Goal: Information Seeking & Learning: Learn about a topic

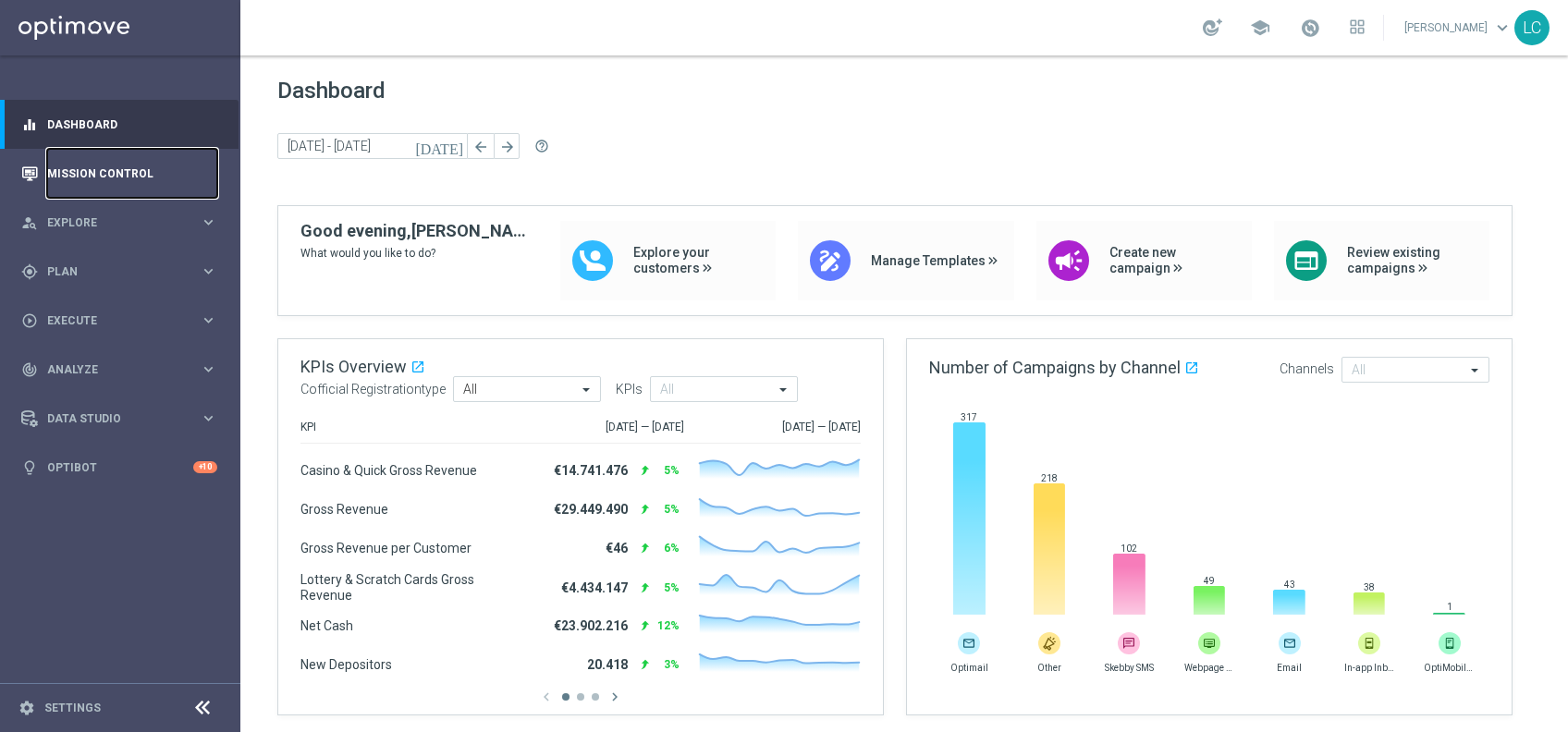
click at [135, 171] on link "Mission Control" at bounding box center [132, 173] width 171 height 49
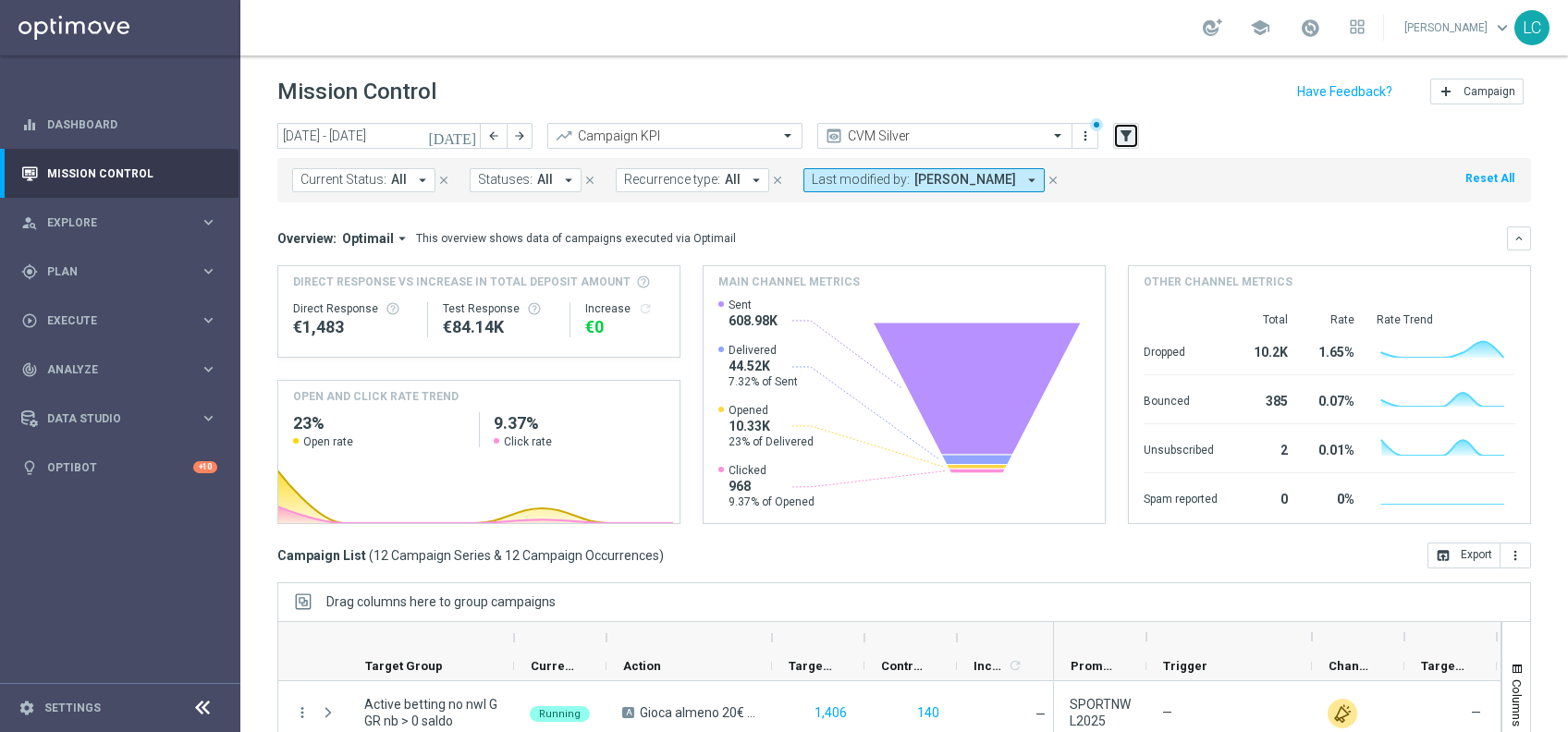
click at [1135, 127] on button "filter_alt" at bounding box center [1126, 135] width 26 height 26
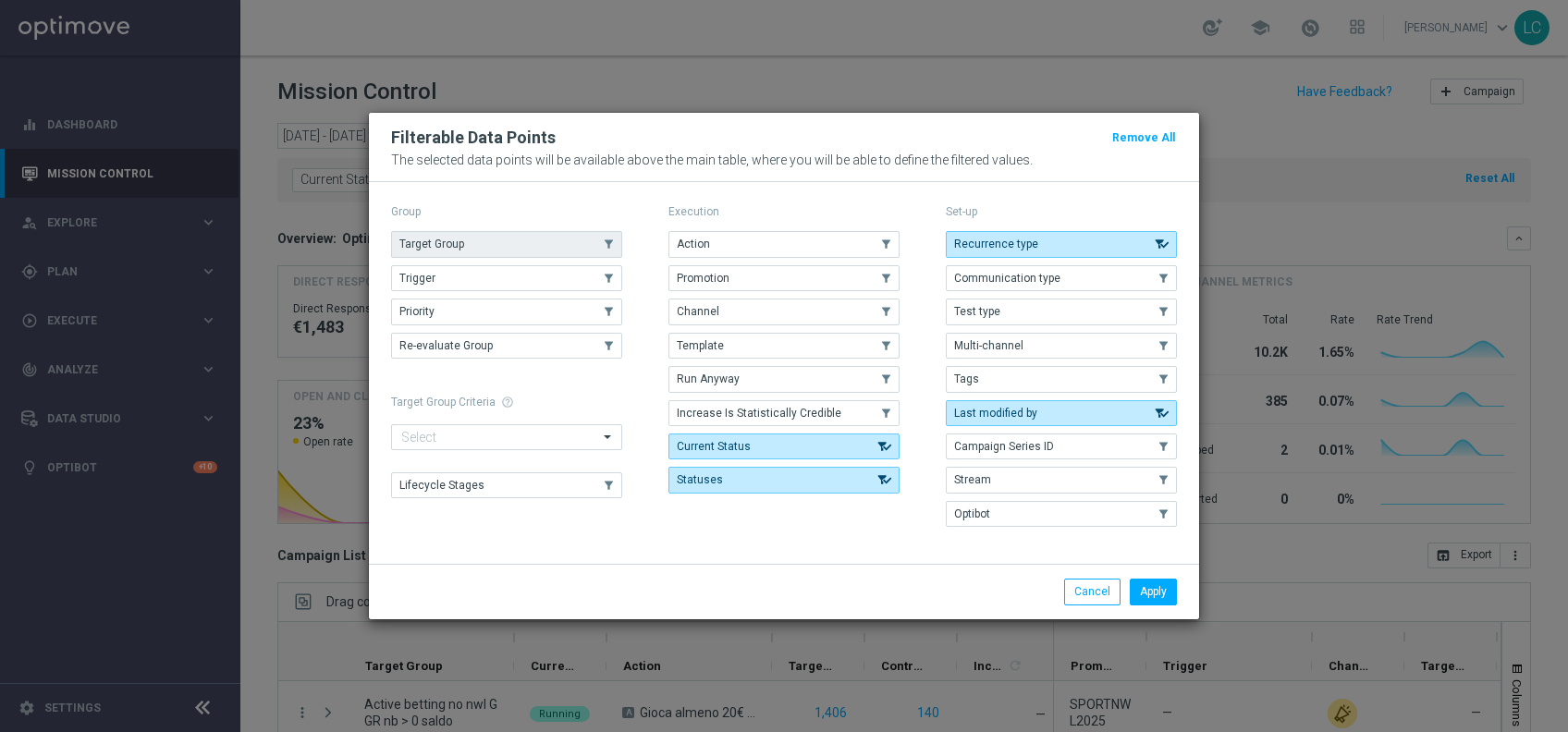
click at [451, 237] on button "Target Group" at bounding box center [506, 244] width 231 height 26
click at [1149, 583] on button "Apply" at bounding box center [1153, 592] width 47 height 26
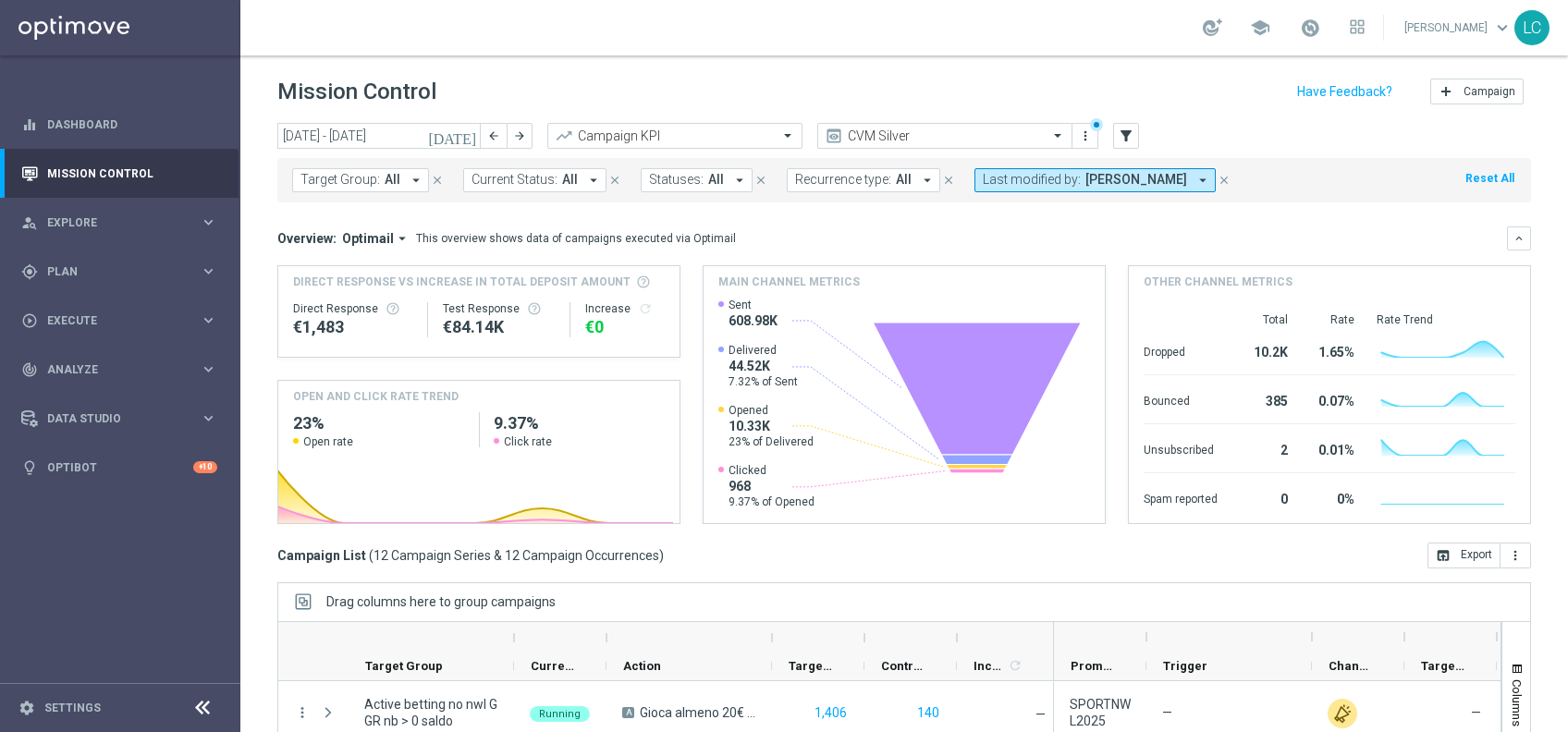
click at [342, 171] on button "Target Group: All arrow_drop_down" at bounding box center [361, 180] width 136 height 24
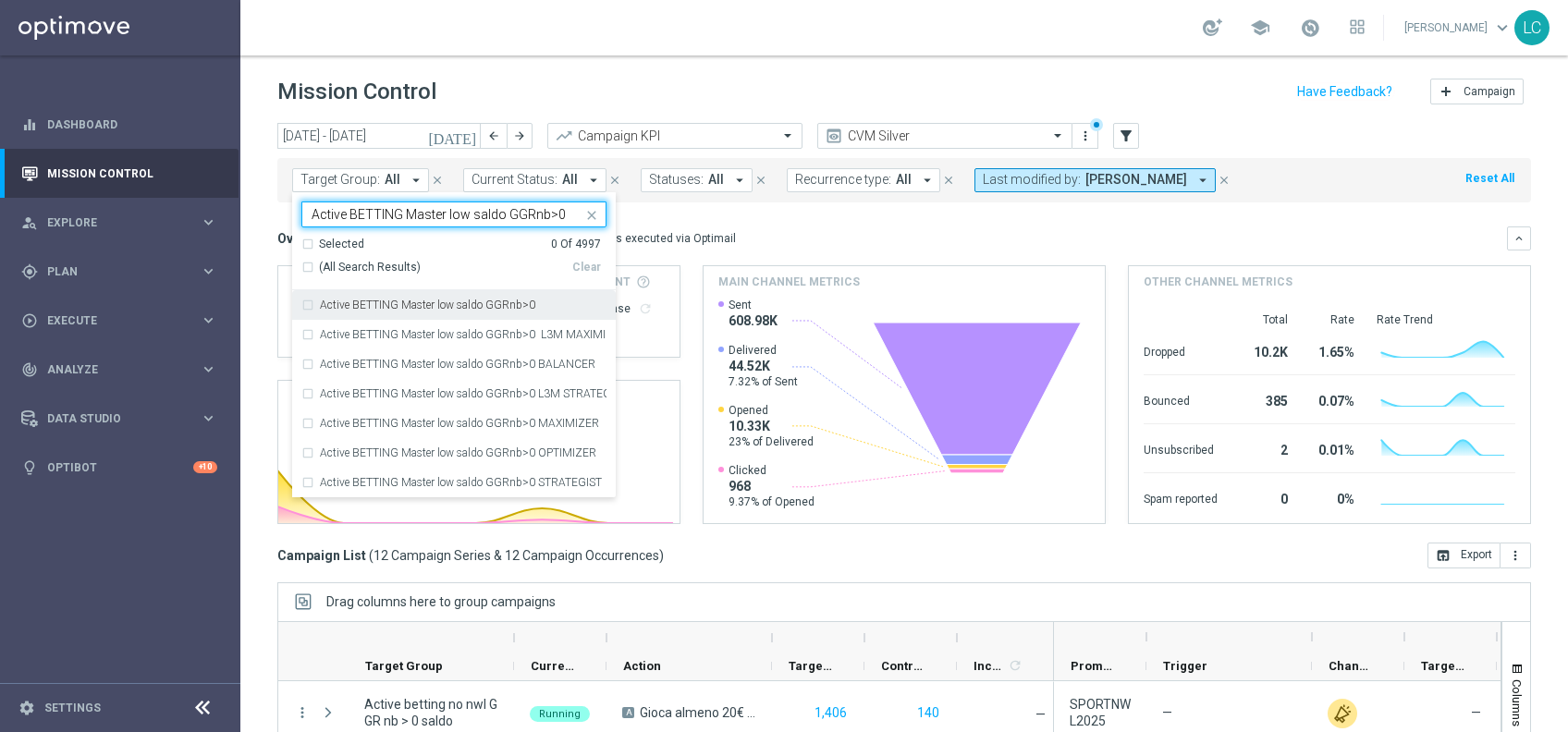
click at [430, 302] on label "Active BETTING Master low saldo GGRnb>0" at bounding box center [427, 304] width 215 height 11
type input "Active BETTING Master low saldo GGRnb>0"
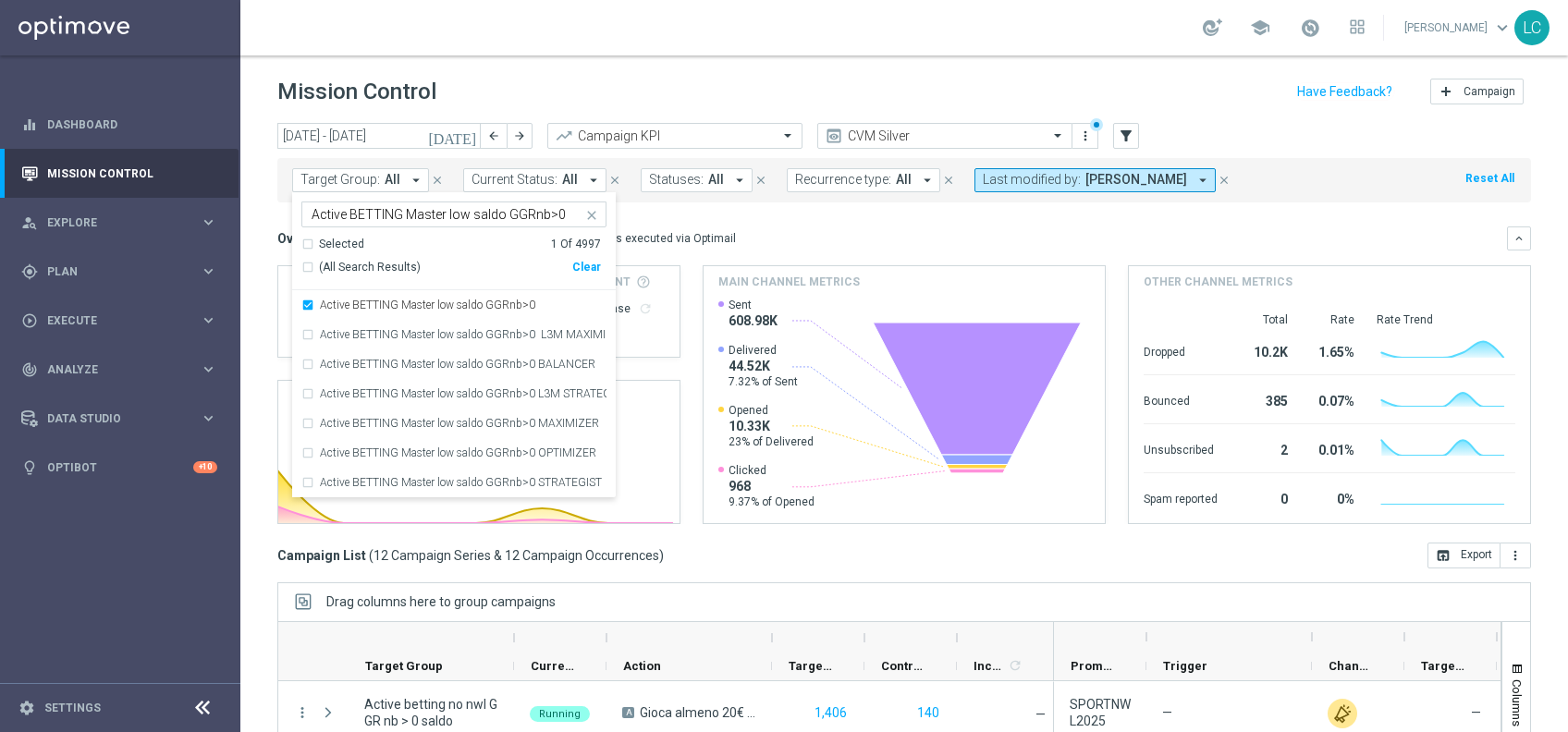
click at [798, 250] on div "Overview: Optimail arrow_drop_down This overview shows data of campaigns execut…" at bounding box center [904, 238] width 1253 height 24
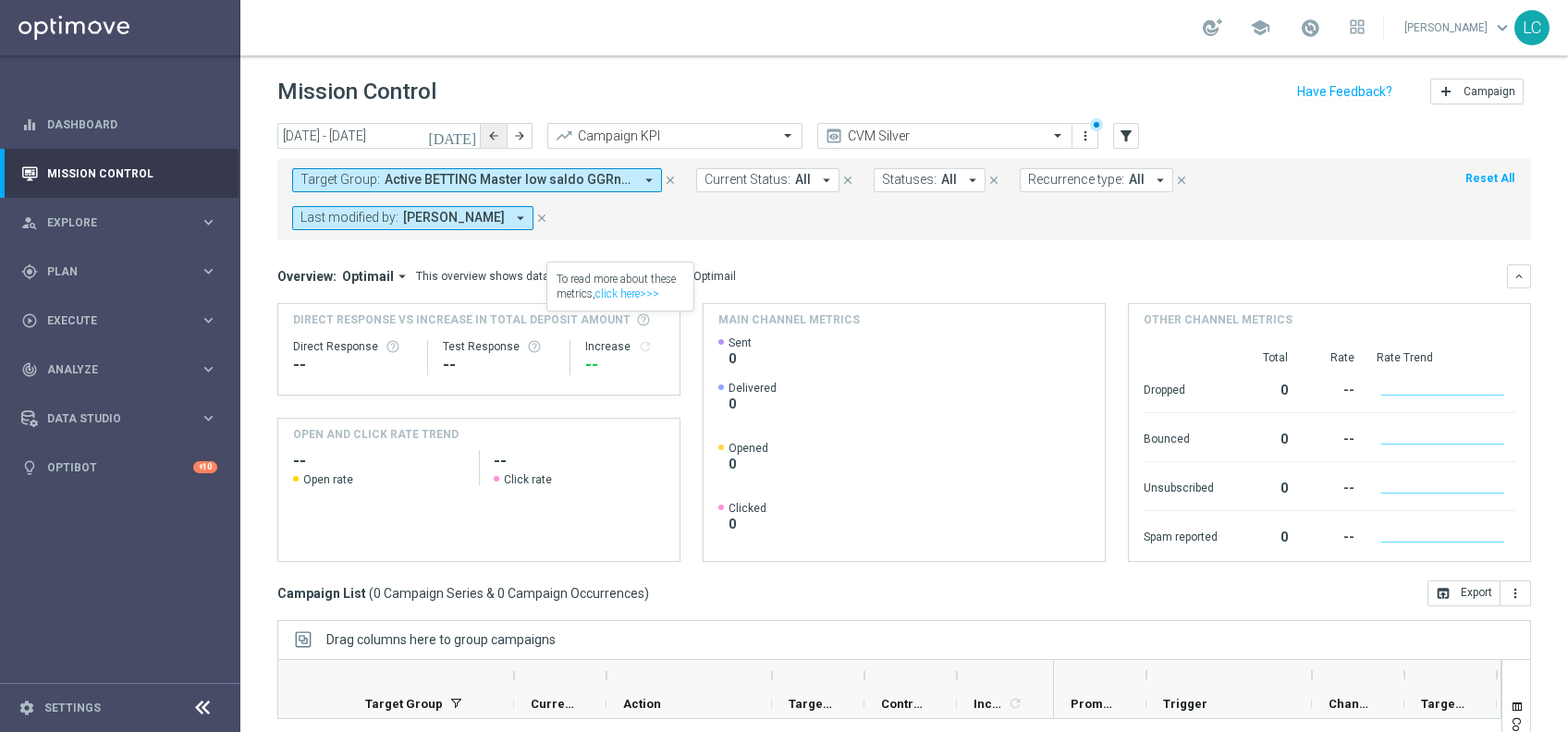
click at [485, 129] on button "arrow_back" at bounding box center [493, 135] width 26 height 26
type input "[DATE] - [DATE]"
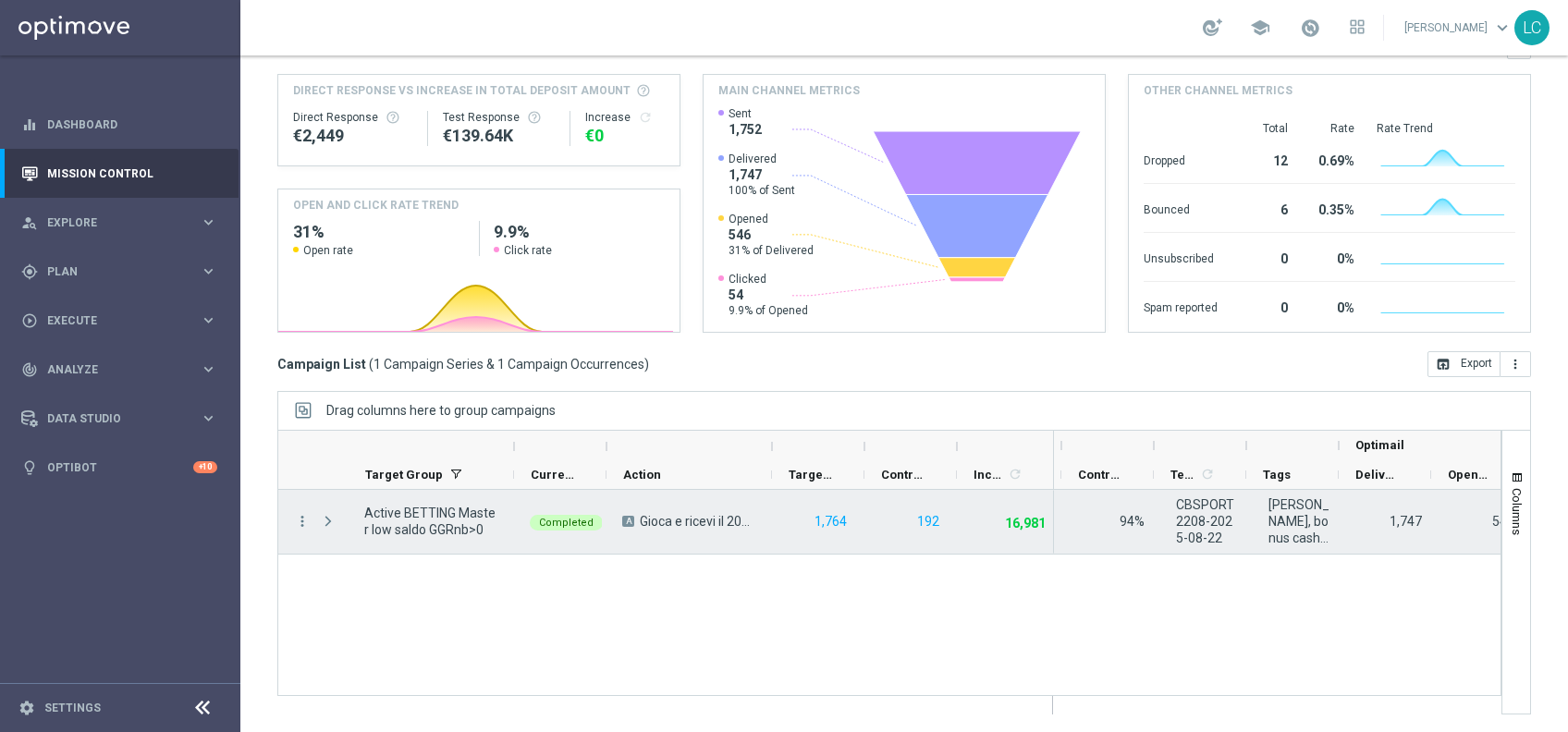
scroll to position [0, 439]
click at [300, 518] on icon "more_vert" at bounding box center [302, 520] width 17 height 17
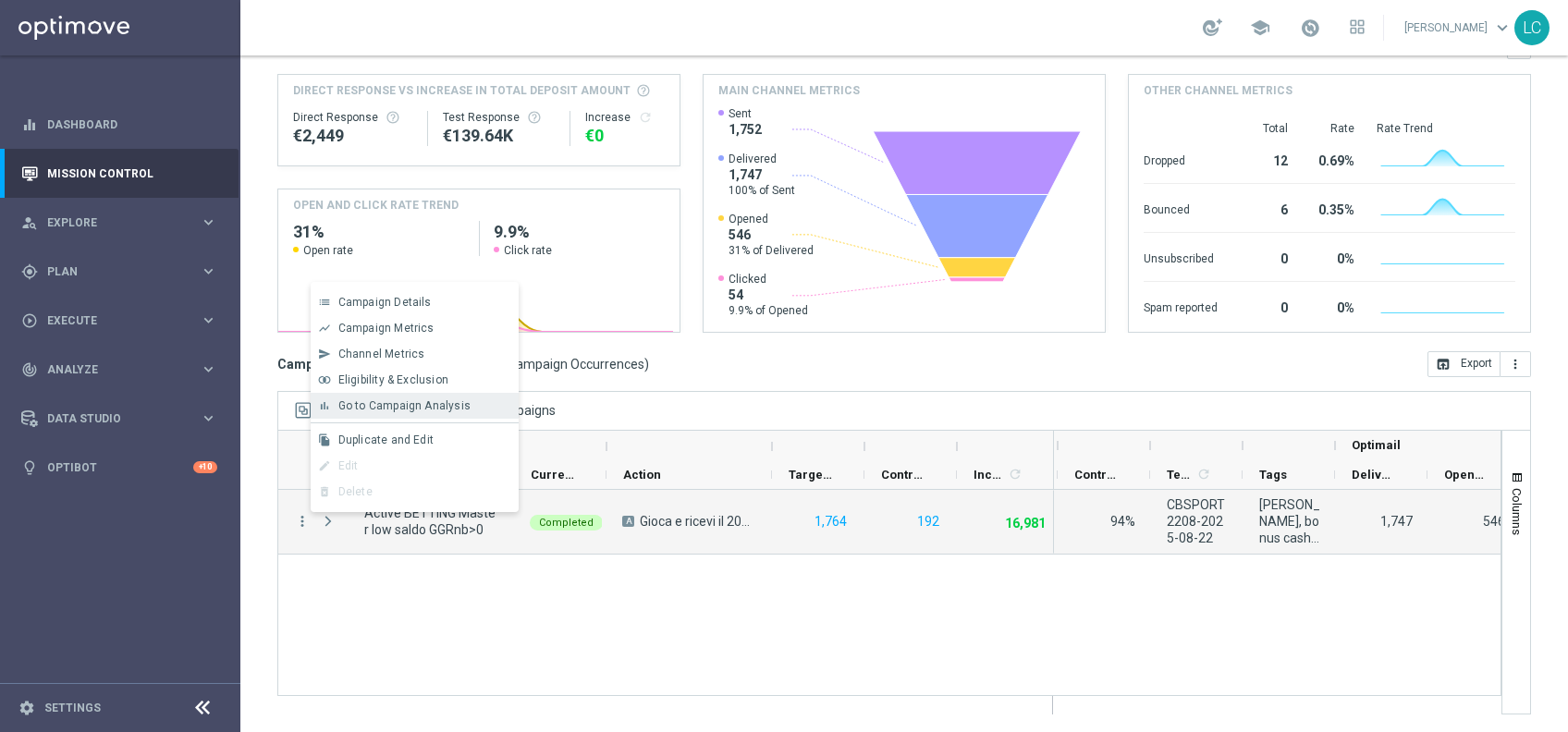
click at [426, 406] on span "Go to Campaign Analysis" at bounding box center [404, 405] width 133 height 13
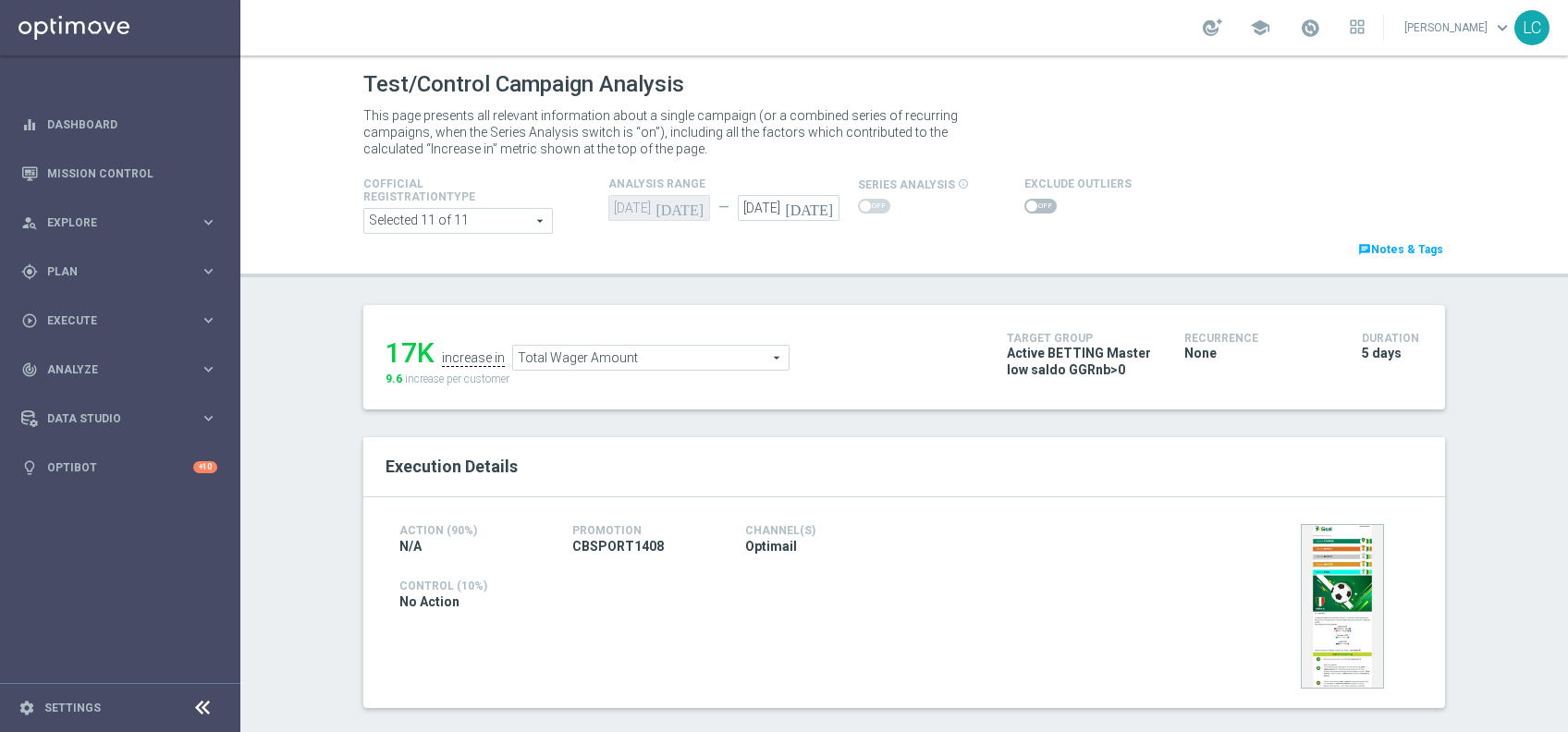
click at [666, 364] on span "Total Wager Amount" at bounding box center [650, 358] width 276 height 24
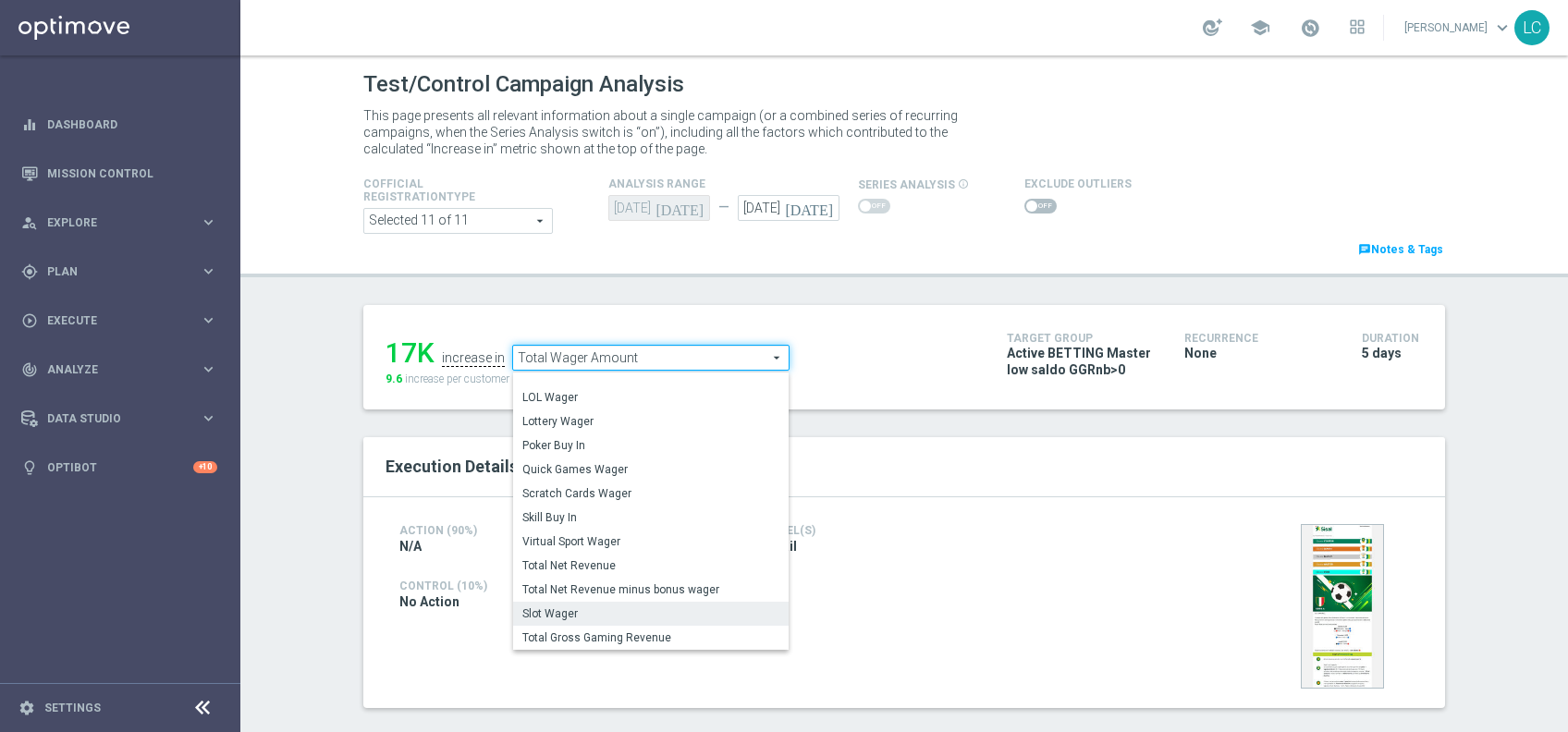
scroll to position [183, 0]
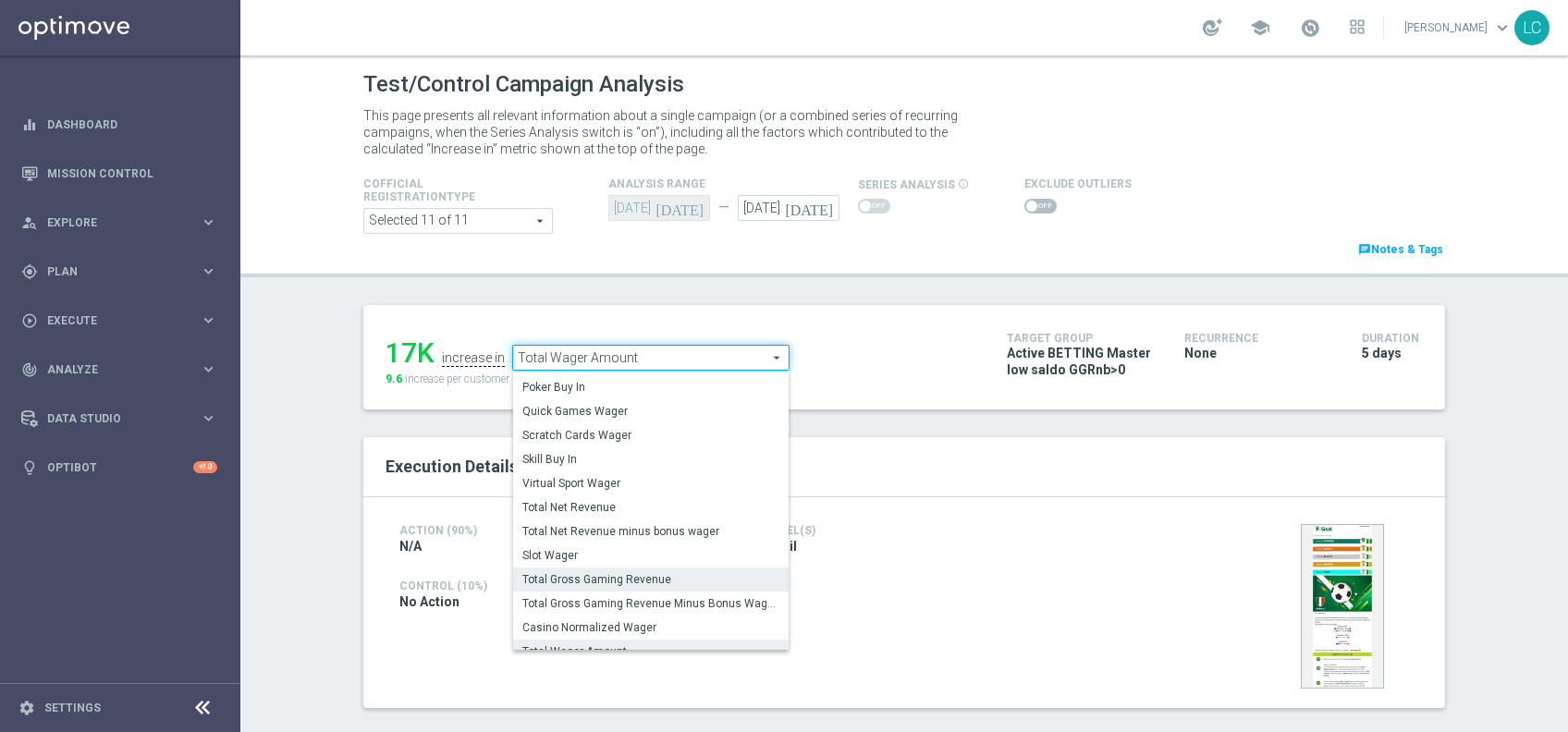
click at [617, 573] on span "Total Gross Gaming Revenue" at bounding box center [651, 579] width 257 height 15
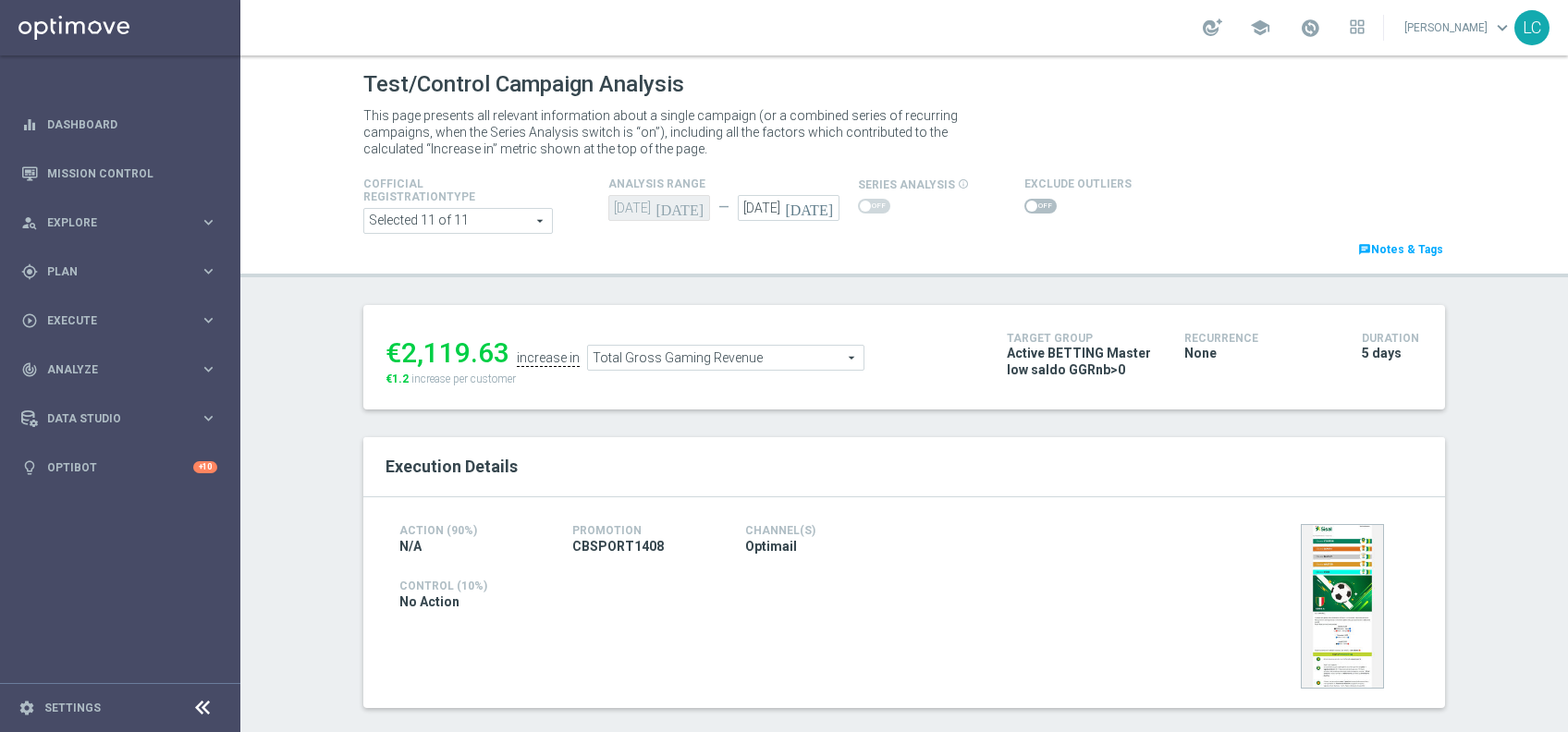
click at [760, 366] on span "Total Gross Gaming Revenue" at bounding box center [725, 358] width 276 height 24
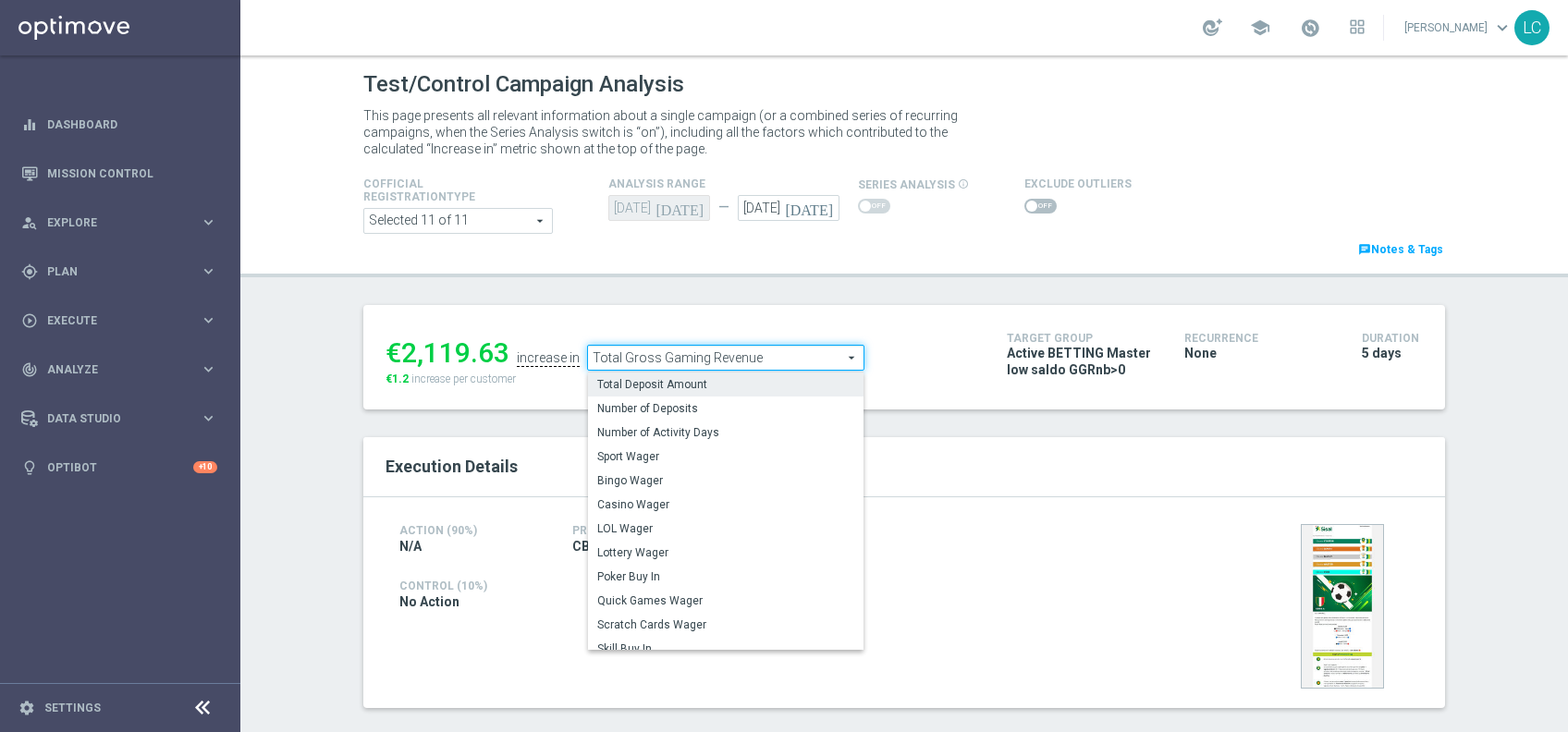
click at [752, 390] on span "Total Deposit Amount" at bounding box center [726, 384] width 257 height 15
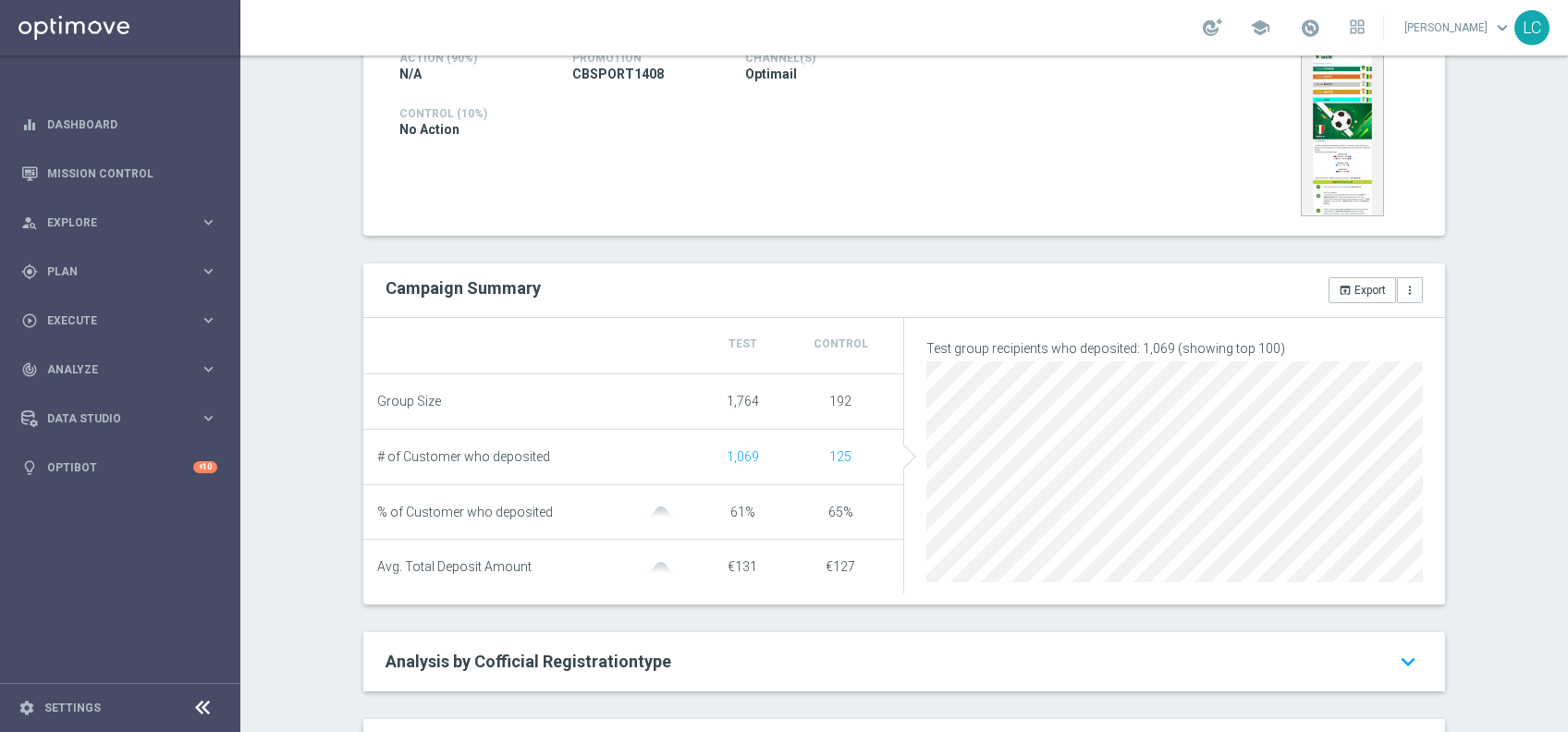
scroll to position [141, 0]
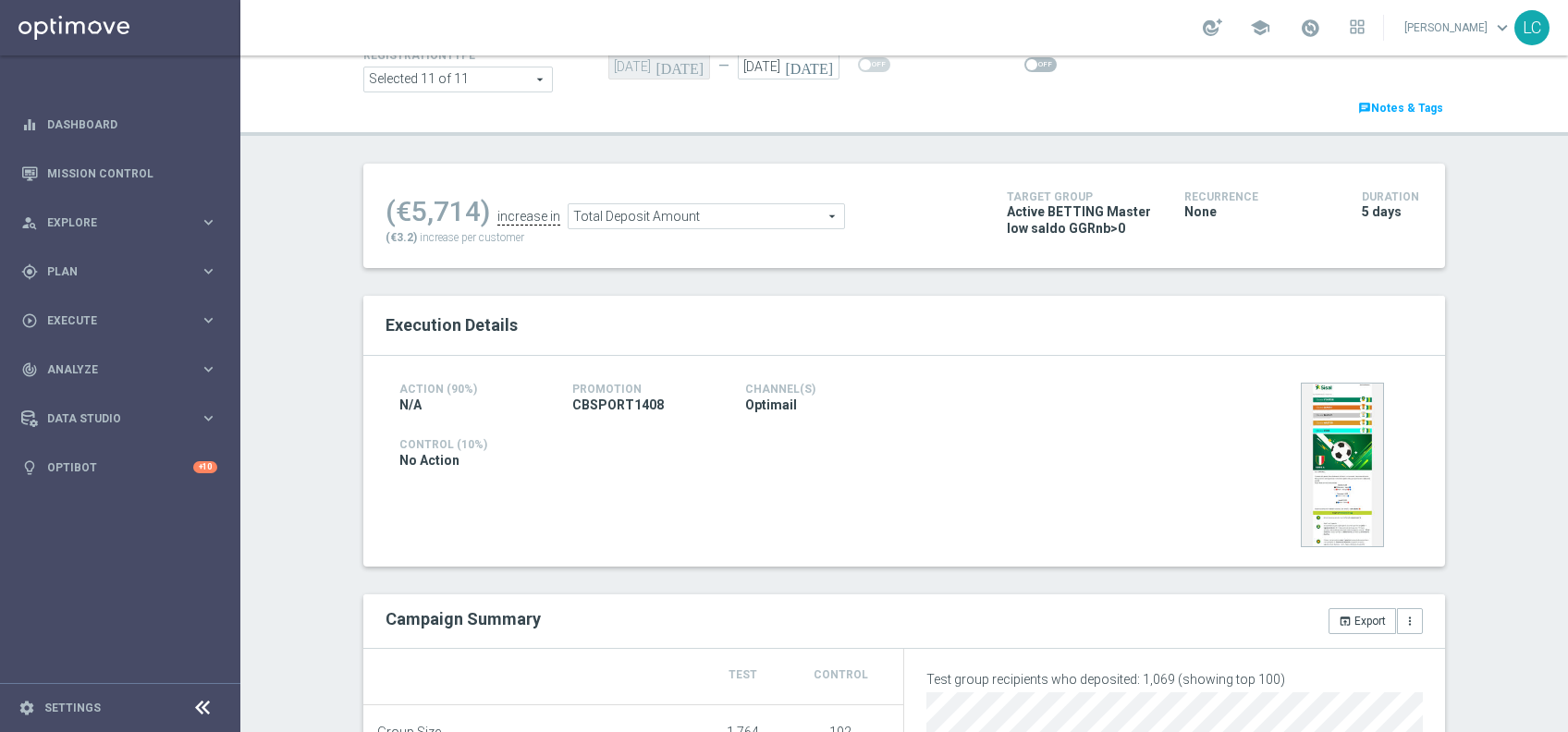
click at [777, 207] on span "Total Deposit Amount" at bounding box center [706, 216] width 276 height 24
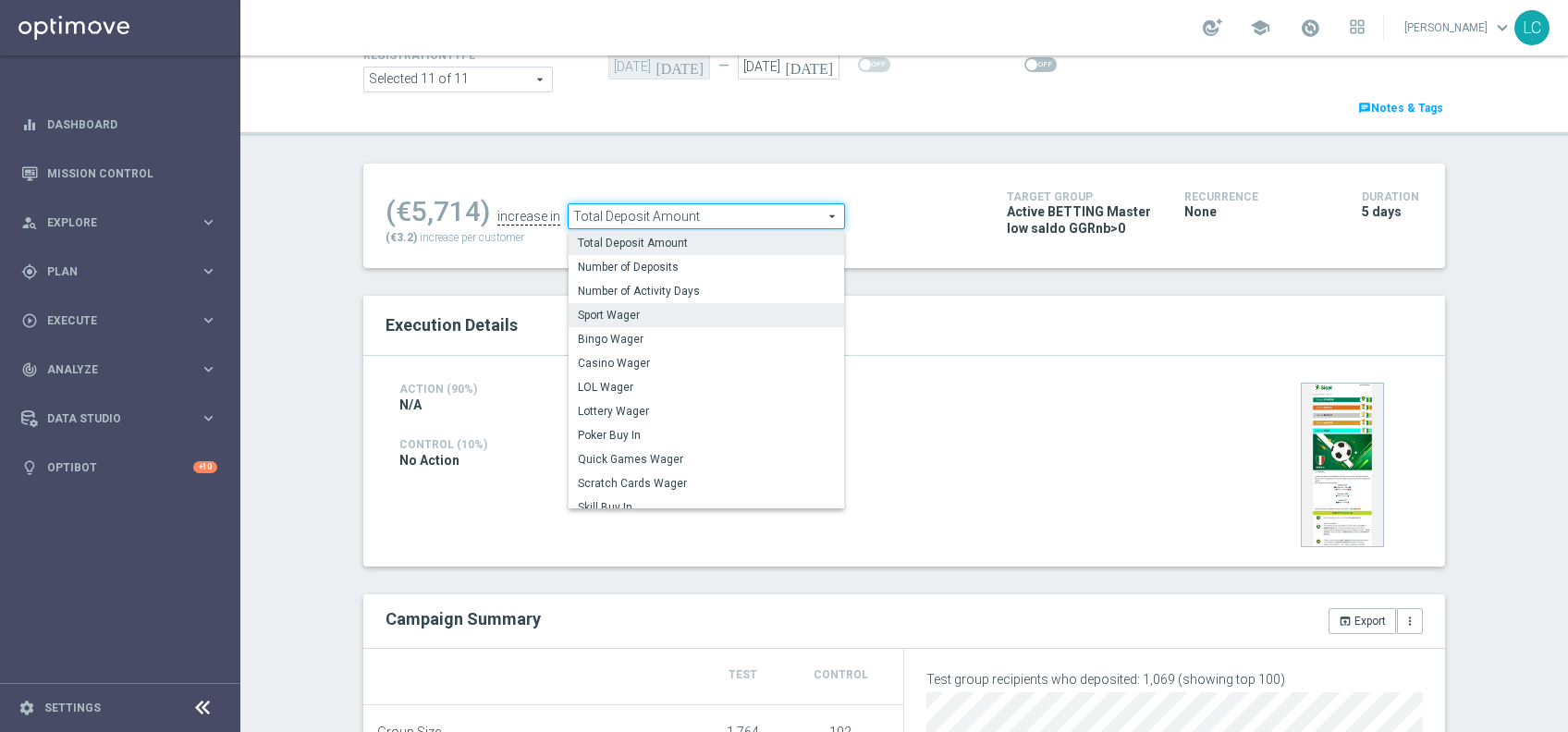
click at [654, 309] on span "Sport Wager" at bounding box center [707, 315] width 257 height 15
type input "Sport Wager"
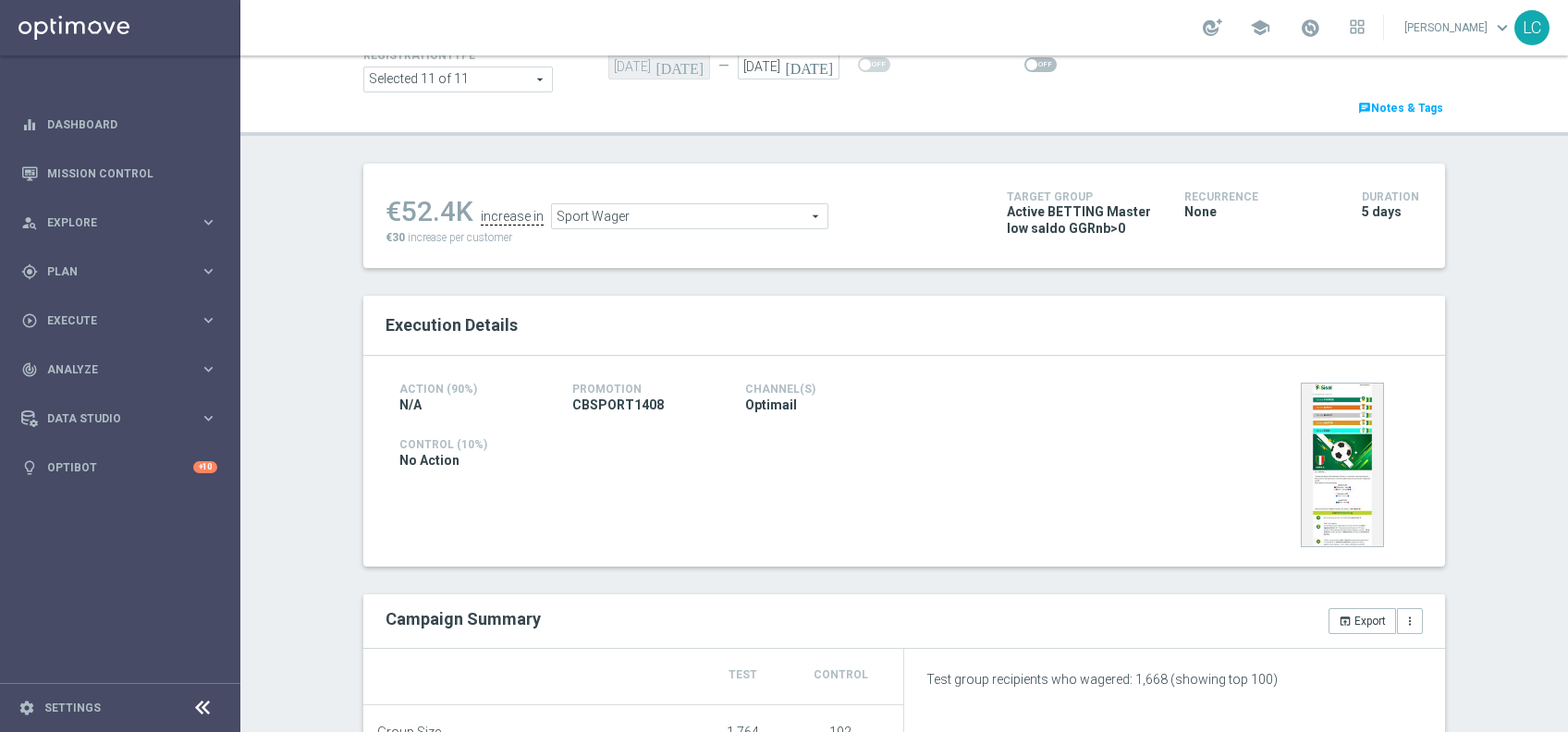
scroll to position [470, 0]
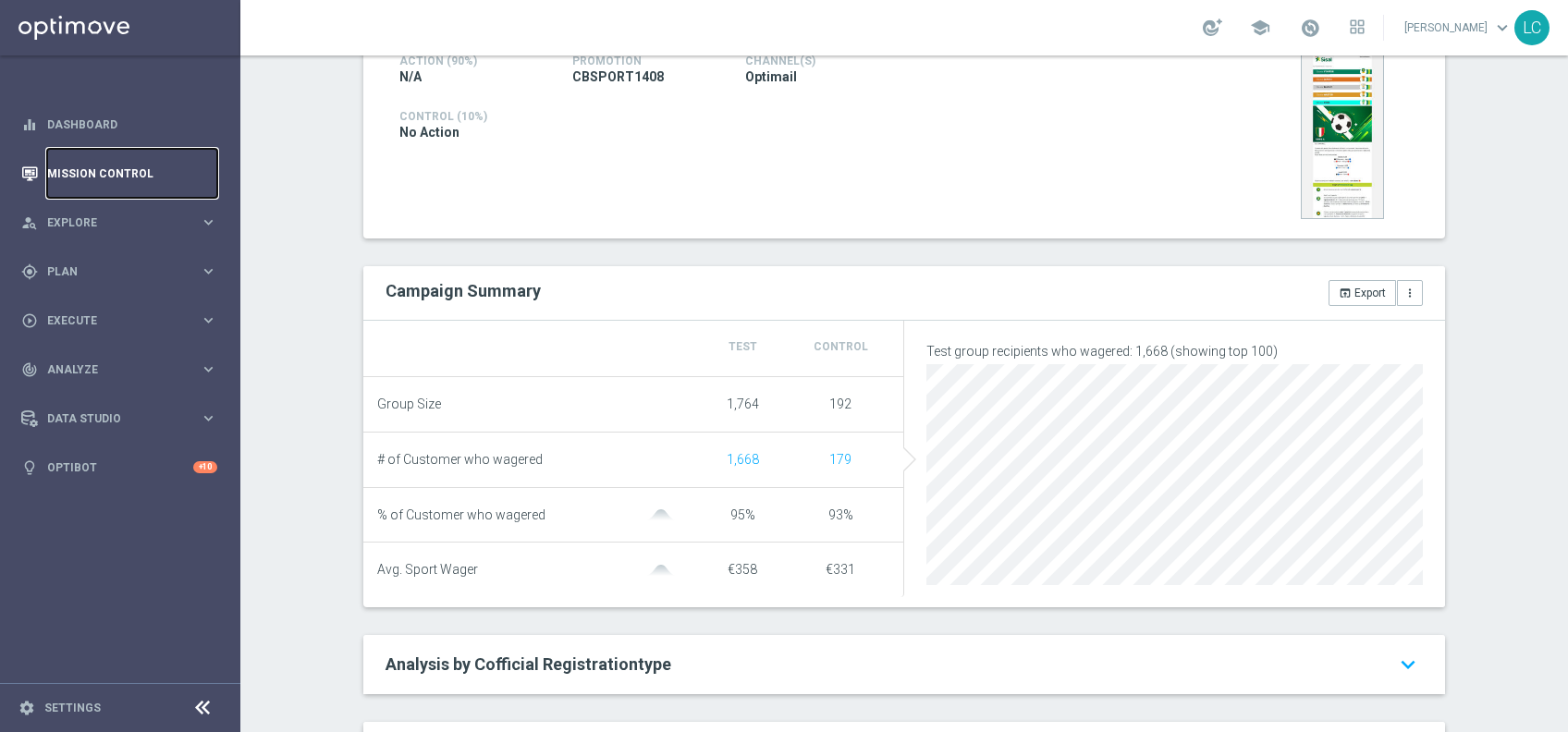
click at [76, 173] on link "Mission Control" at bounding box center [132, 173] width 171 height 49
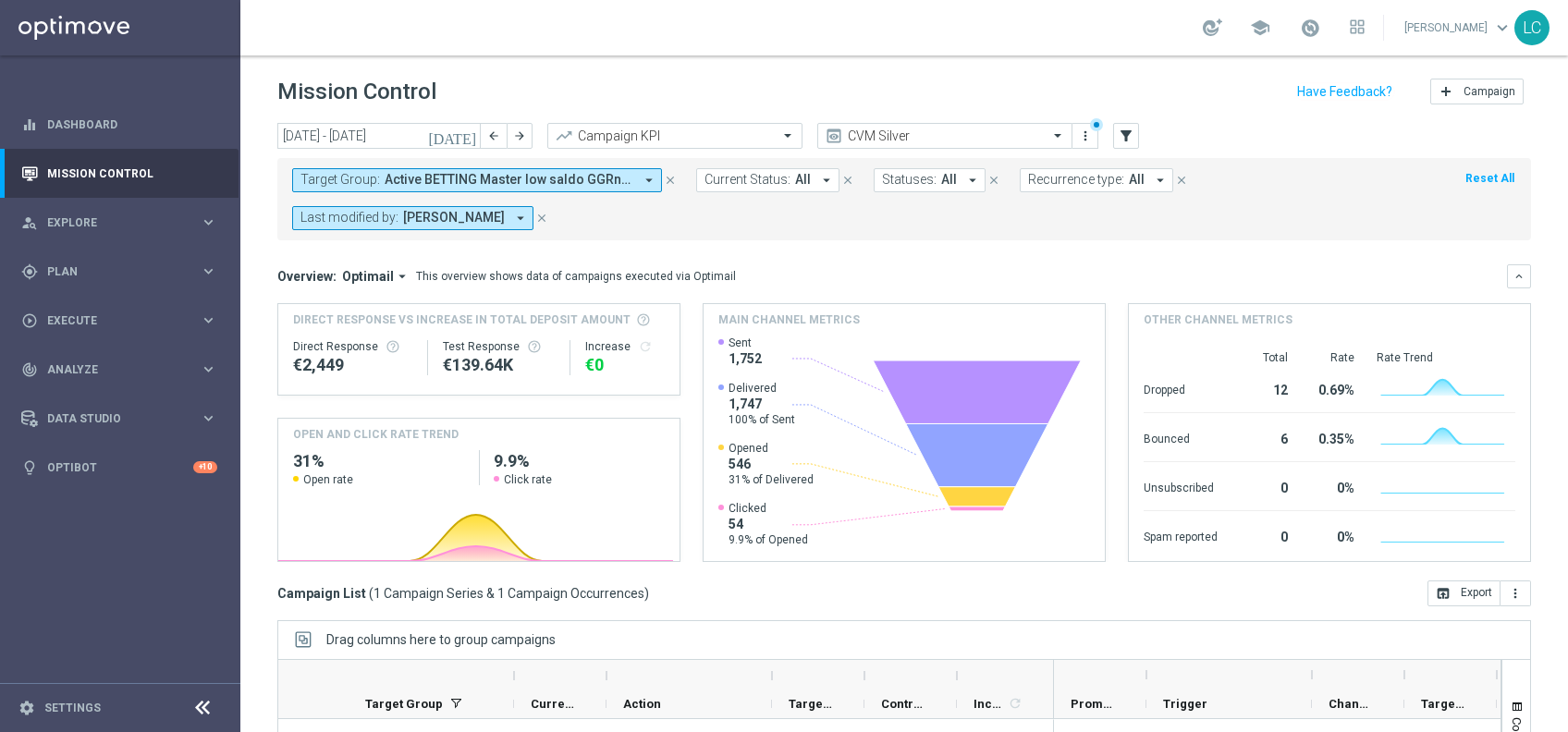
click at [669, 176] on icon "close" at bounding box center [669, 179] width 13 height 13
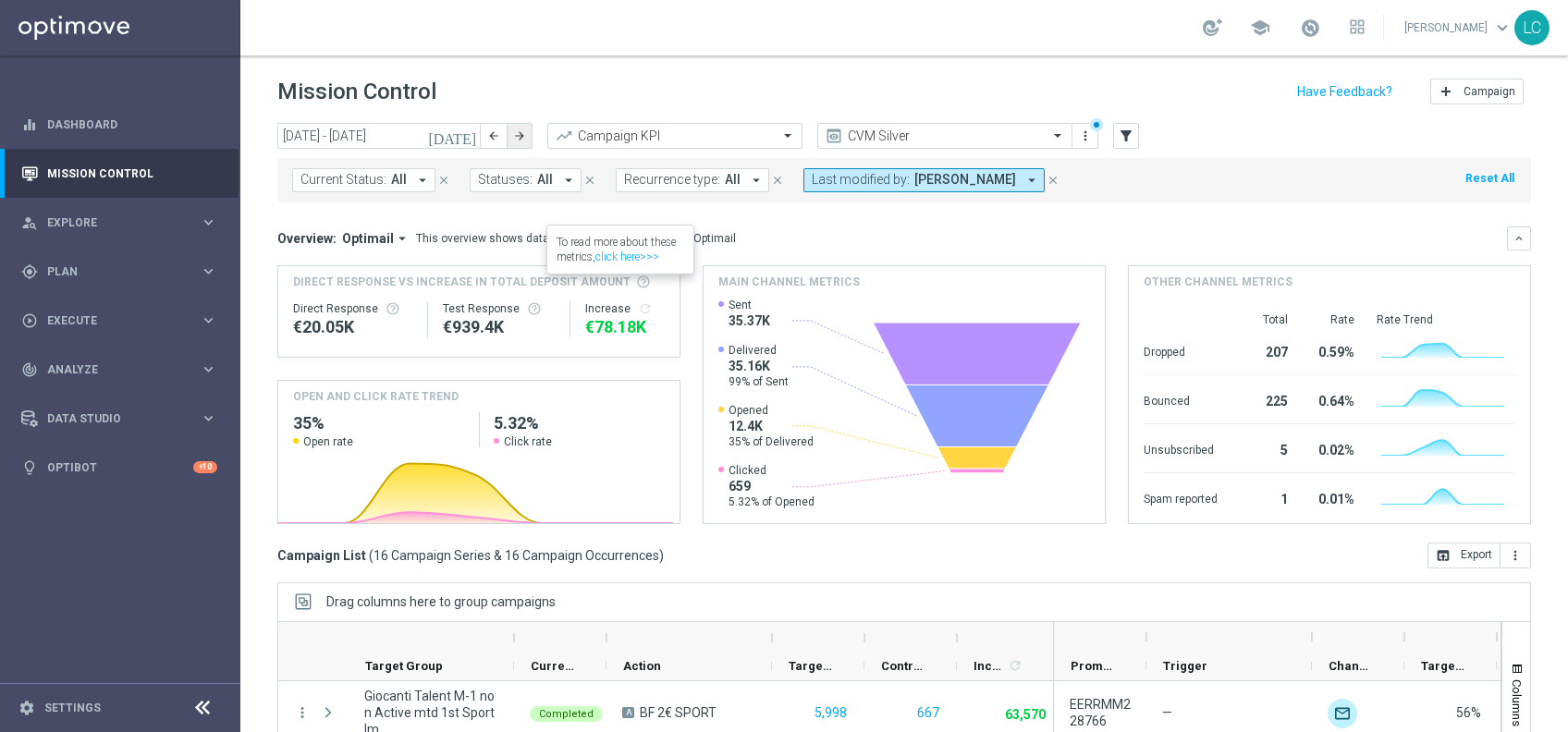
click at [523, 131] on icon "arrow_forward" at bounding box center [518, 135] width 13 height 13
type input "[DATE] - [DATE]"
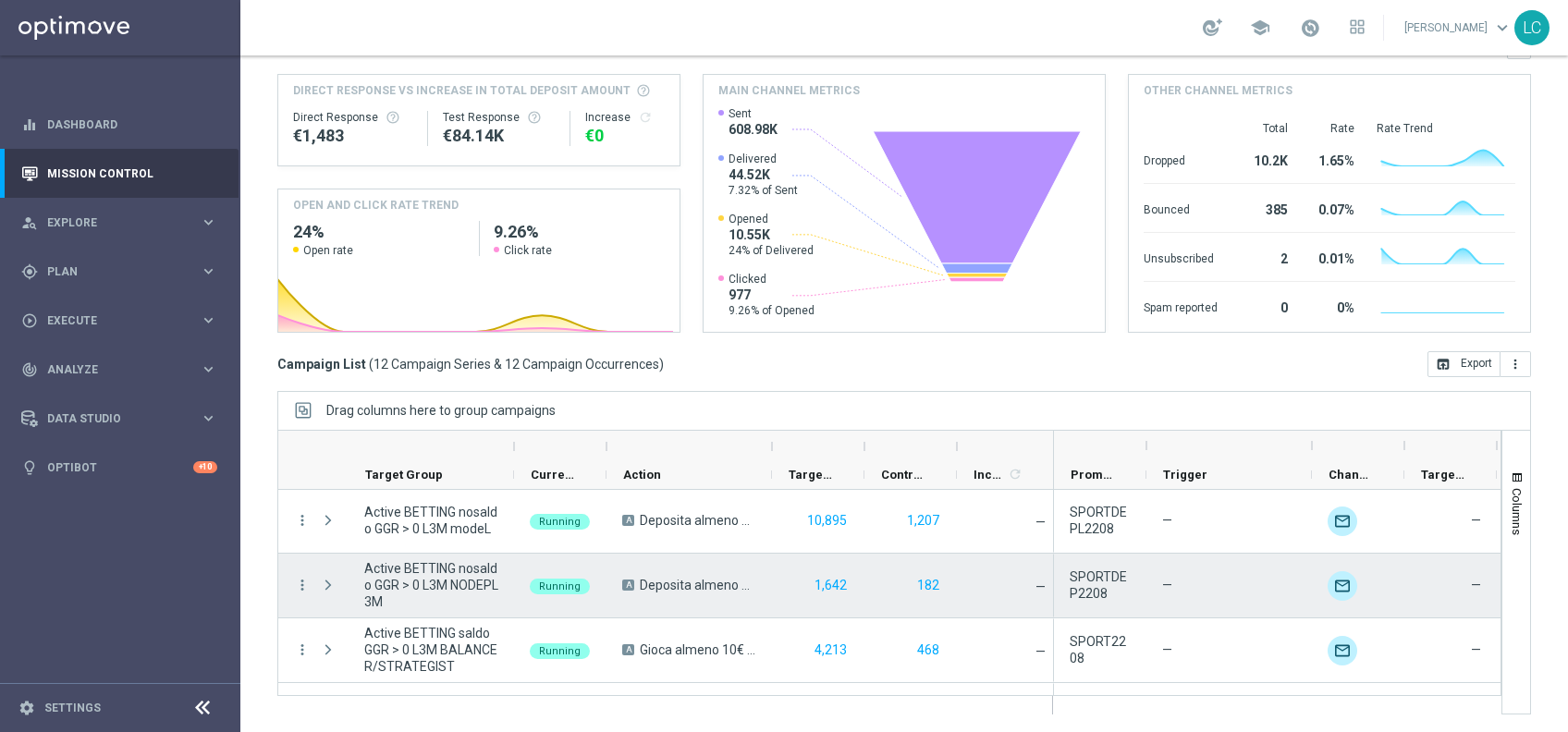
scroll to position [570, 0]
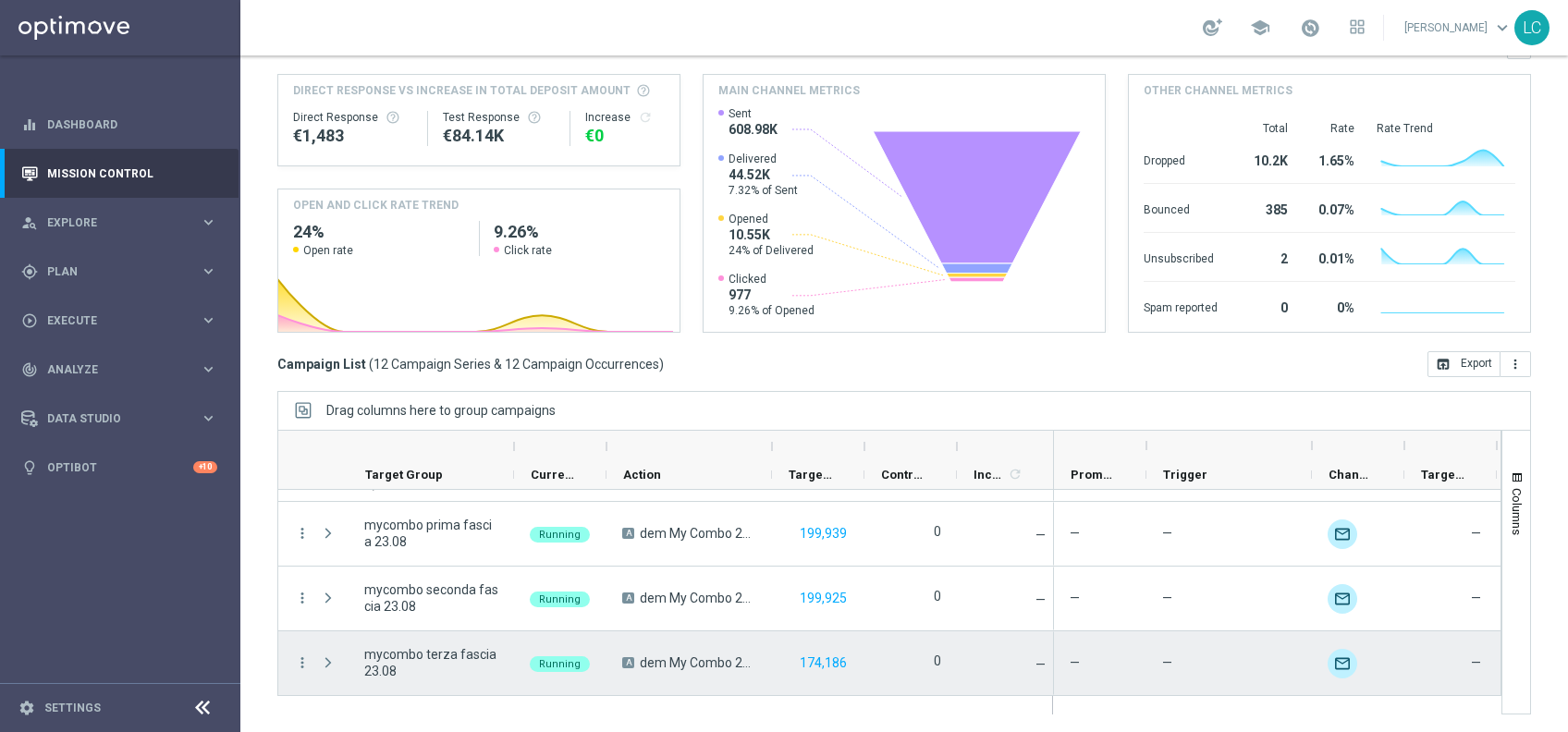
click at [716, 666] on span "dem My Combo 23.08" at bounding box center [698, 663] width 117 height 17
